Goal: Find specific page/section: Find specific page/section

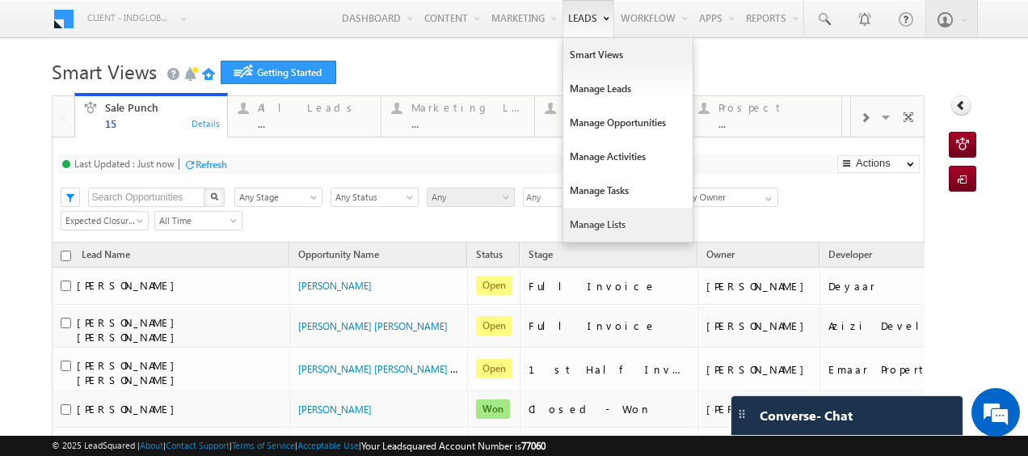
click at [580, 222] on link "Manage Lists" at bounding box center [627, 225] width 129 height 34
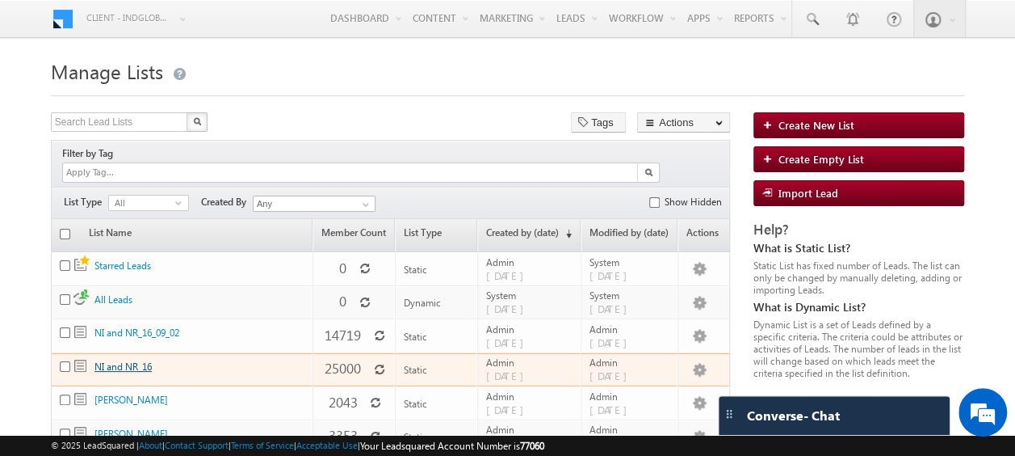
click at [118, 360] on link "NI and NR_16" at bounding box center [123, 366] width 57 height 12
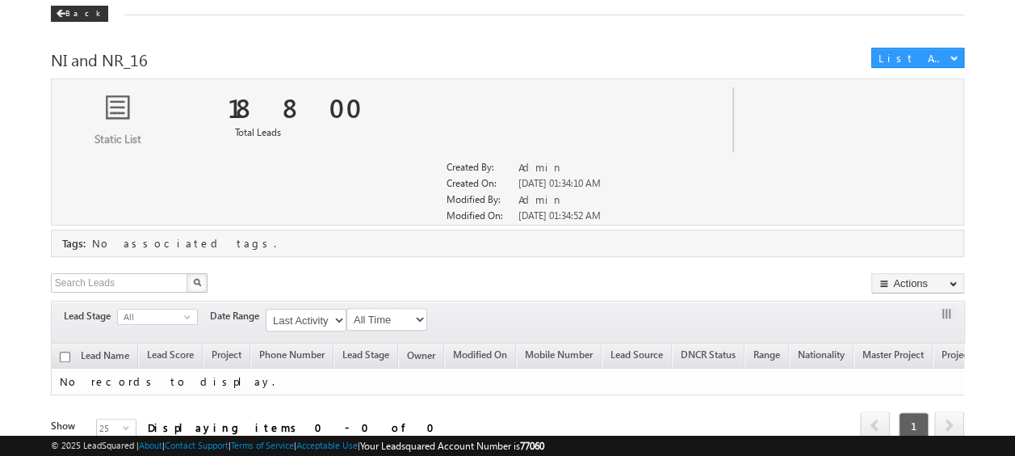
scroll to position [170, 0]
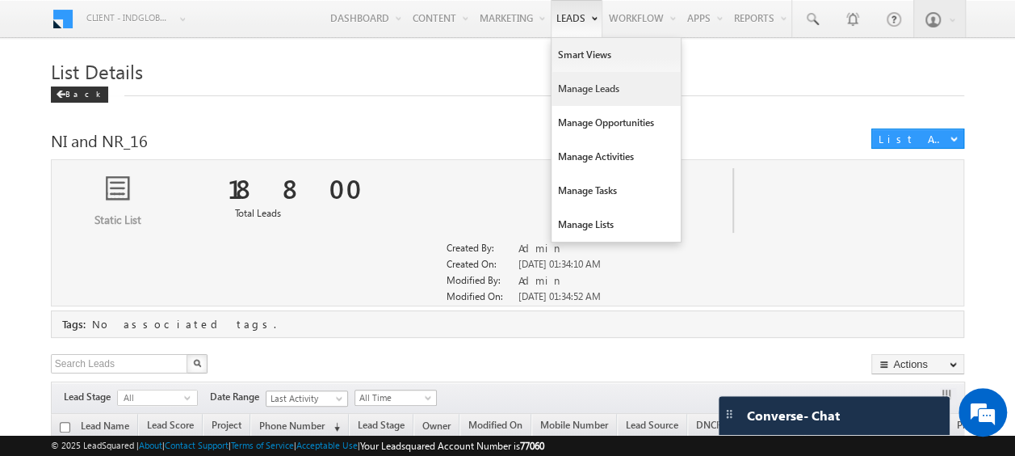
click at [582, 89] on link "Manage Leads" at bounding box center [616, 89] width 129 height 34
